Goal: Information Seeking & Learning: Find specific fact

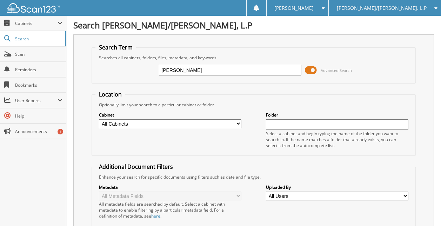
type input "mendoza rivera"
click at [183, 70] on input "mendoza rivera" at bounding box center [230, 70] width 143 height 11
type input "[PERSON_NAME]"
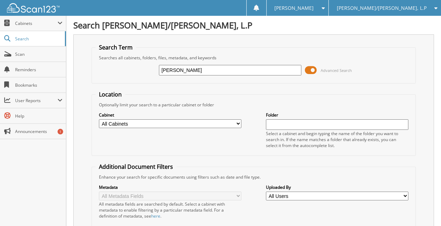
drag, startPoint x: 199, startPoint y: 71, endPoint x: 82, endPoint y: 71, distance: 117.0
click at [84, 71] on div "Search Term Searches all cabinets, folders, files, metadata, and keywords river…" at bounding box center [253, 171] width 361 height 275
paste input "3GCUKREC0JG538553"
type input "3GCUKREC0JG538553"
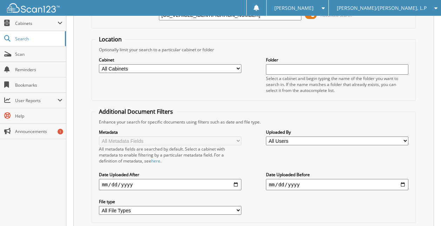
scroll to position [20, 0]
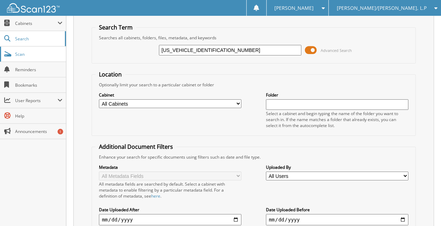
drag, startPoint x: 233, startPoint y: 52, endPoint x: 34, endPoint y: 48, distance: 199.5
click at [38, 48] on body "[PERSON_NAME] Settings Logout [PERSON_NAME]/[PERSON_NAME], [PERSON_NAME] GMC, L…" at bounding box center [220, 157] width 441 height 355
type input "[PERSON_NAME]"
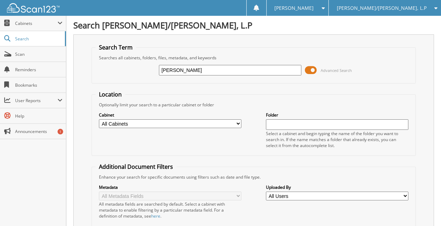
drag, startPoint x: 204, startPoint y: 70, endPoint x: 92, endPoint y: 66, distance: 112.1
click at [97, 66] on div "Rivera Advanced Search" at bounding box center [254, 70] width 316 height 19
type input "[PERSON_NAME]"
drag, startPoint x: 198, startPoint y: 72, endPoint x: 121, endPoint y: 67, distance: 76.7
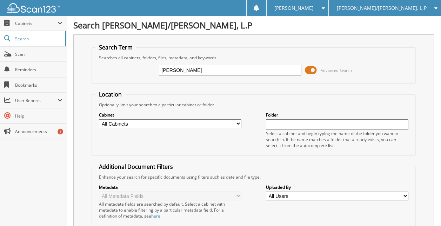
click at [123, 67] on div "Mendoza Advanced Search" at bounding box center [254, 70] width 316 height 19
type input "[PERSON_NAME]"
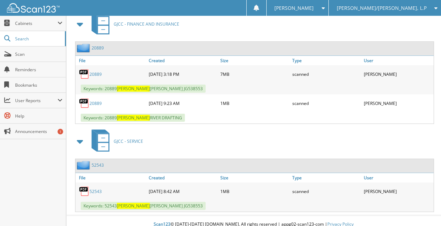
scroll to position [329, 0]
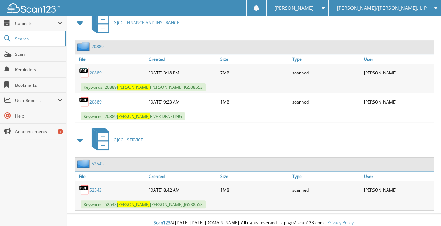
click at [94, 70] on link "20889" at bounding box center [96, 73] width 12 height 6
click at [97, 99] on link "20889" at bounding box center [96, 102] width 12 height 6
